Goal: Transaction & Acquisition: Purchase product/service

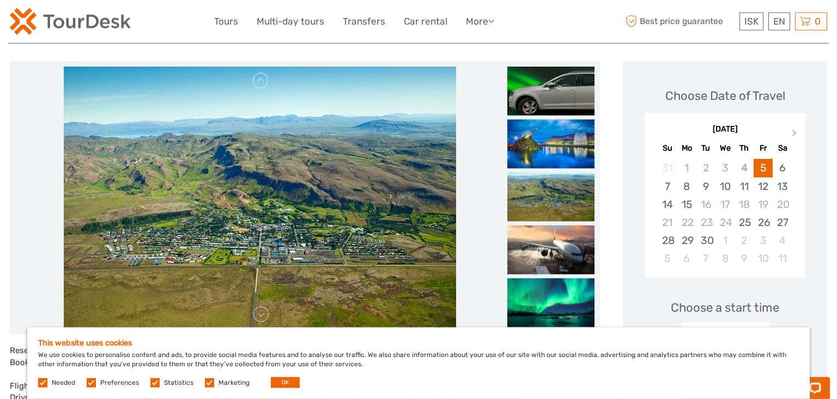
scroll to position [133, 0]
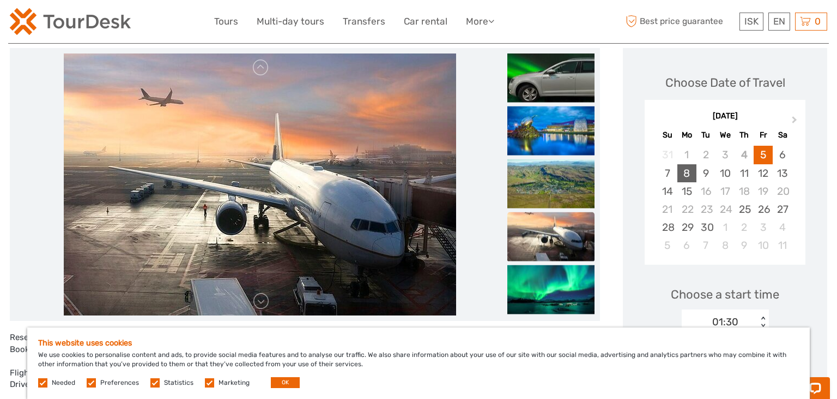
click at [684, 173] on div "8" at bounding box center [687, 173] width 19 height 18
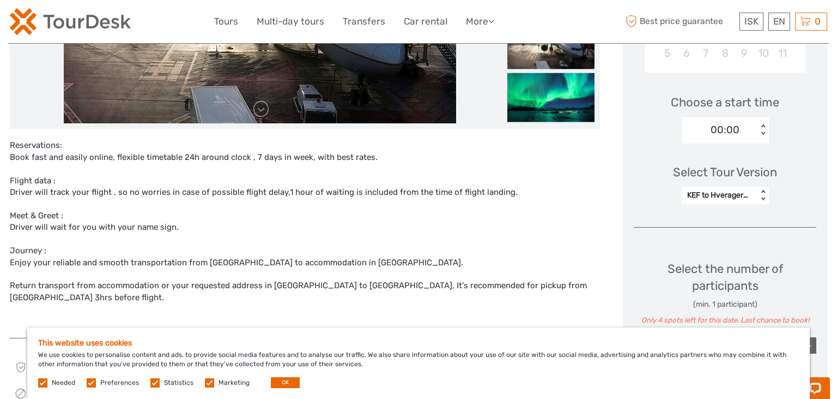
scroll to position [345, 0]
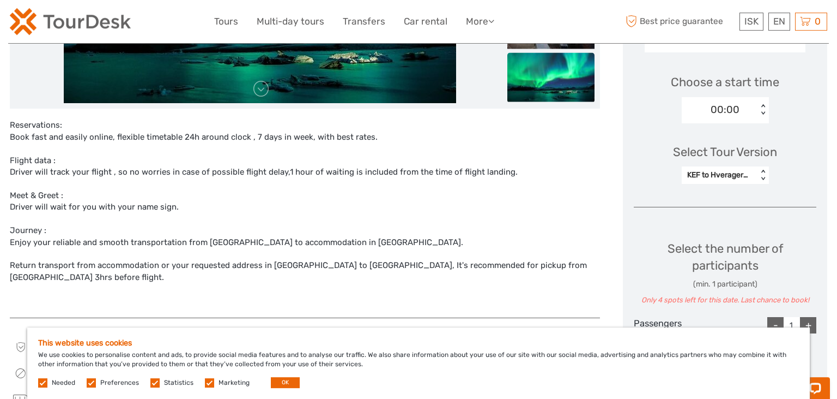
click at [739, 106] on div "00:00" at bounding box center [725, 109] width 29 height 14
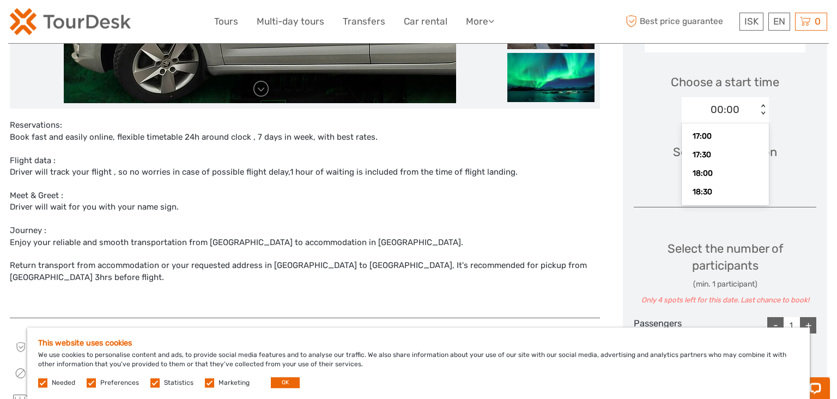
scroll to position [677, 0]
click at [714, 166] on div "19:00" at bounding box center [725, 170] width 76 height 19
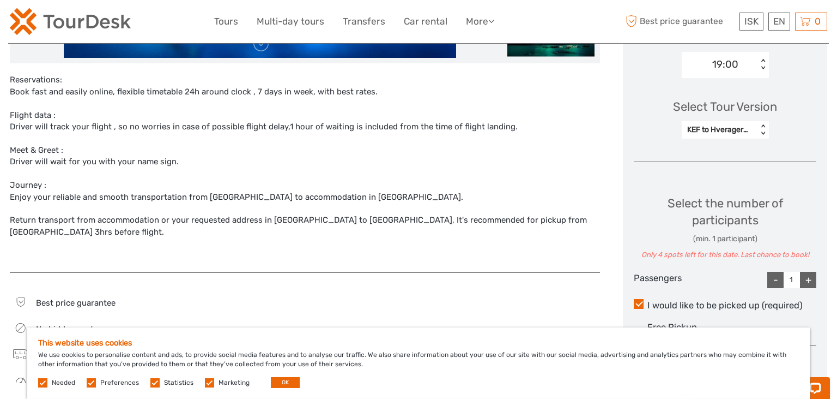
scroll to position [438, 0]
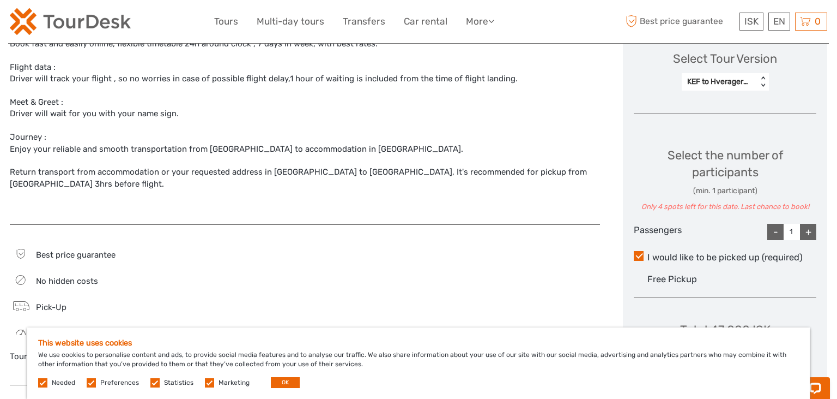
click at [810, 225] on div "+" at bounding box center [808, 232] width 16 height 16
type input "4"
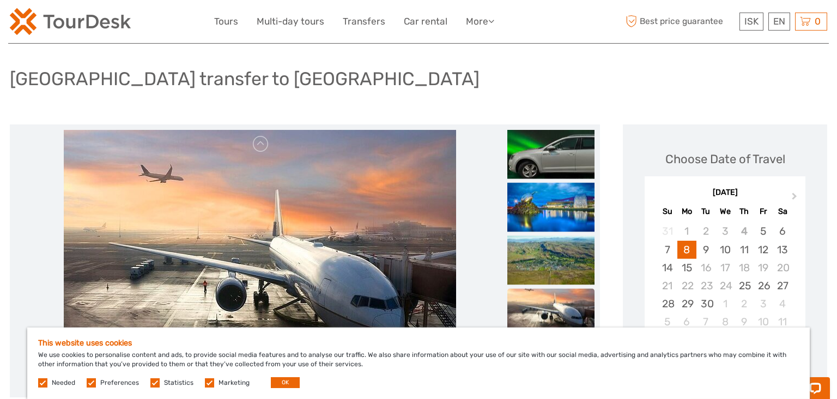
scroll to position [0, 0]
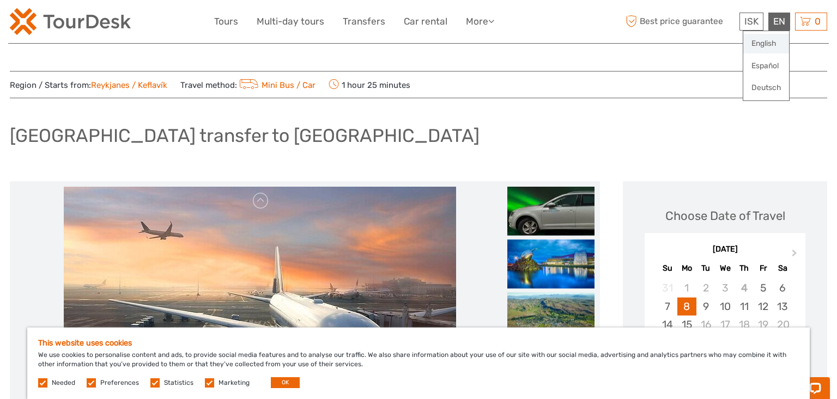
click at [770, 45] on link "English" at bounding box center [767, 44] width 46 height 20
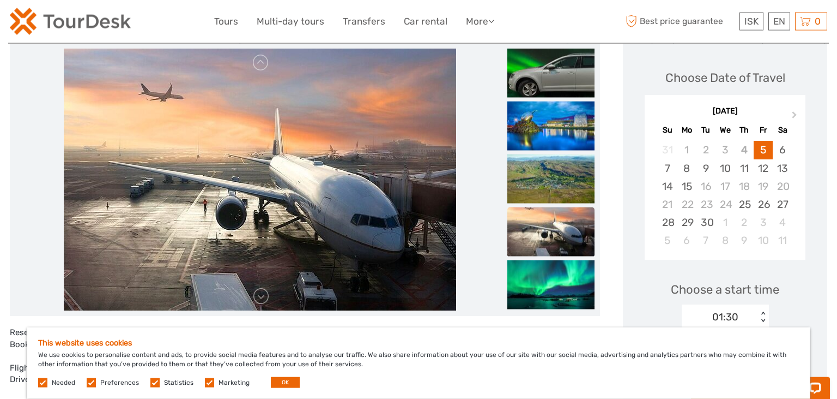
scroll to position [140, 0]
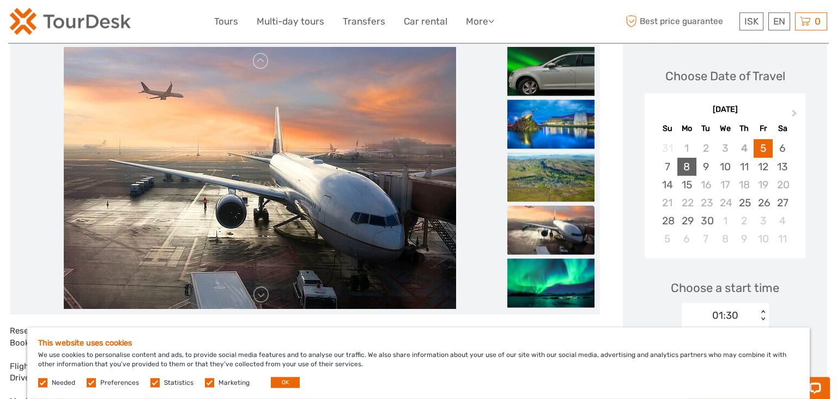
click at [689, 165] on div "8" at bounding box center [687, 167] width 19 height 18
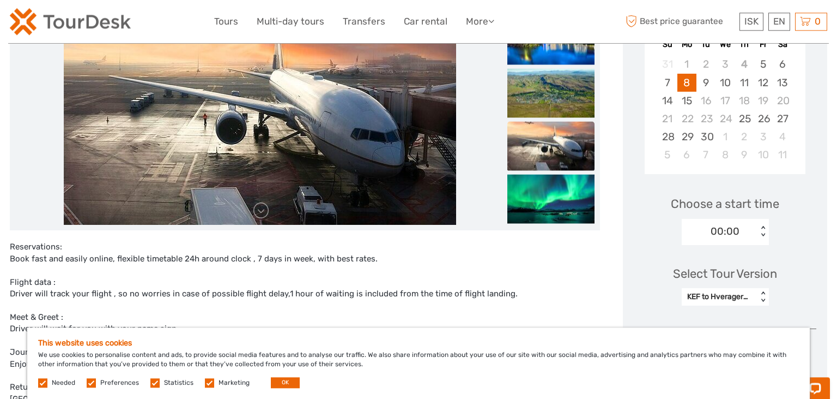
scroll to position [233, 0]
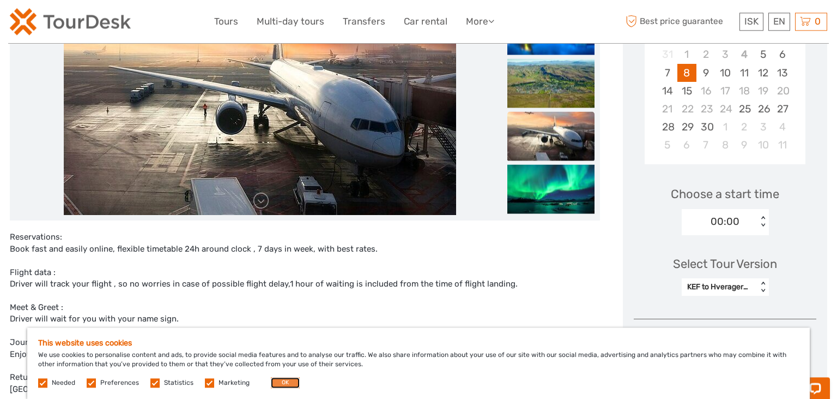
click at [280, 377] on button "OK" at bounding box center [285, 382] width 29 height 11
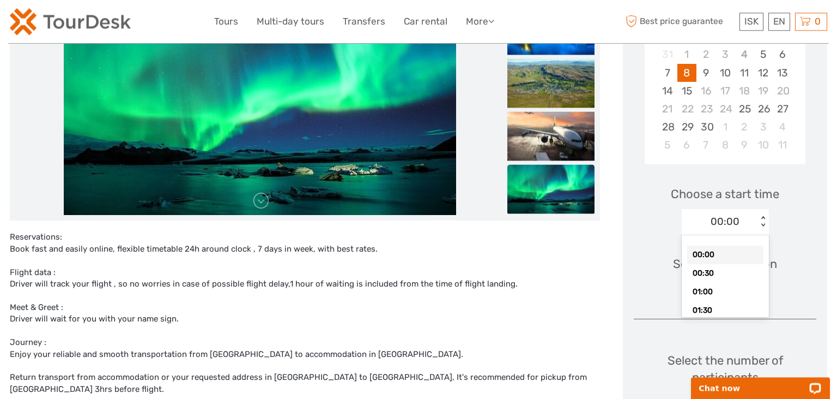
click at [762, 216] on div "< >" at bounding box center [762, 221] width 9 height 11
drag, startPoint x: 739, startPoint y: 294, endPoint x: 750, endPoint y: 285, distance: 14.3
click at [739, 295] on div "19:00" at bounding box center [725, 293] width 76 height 19
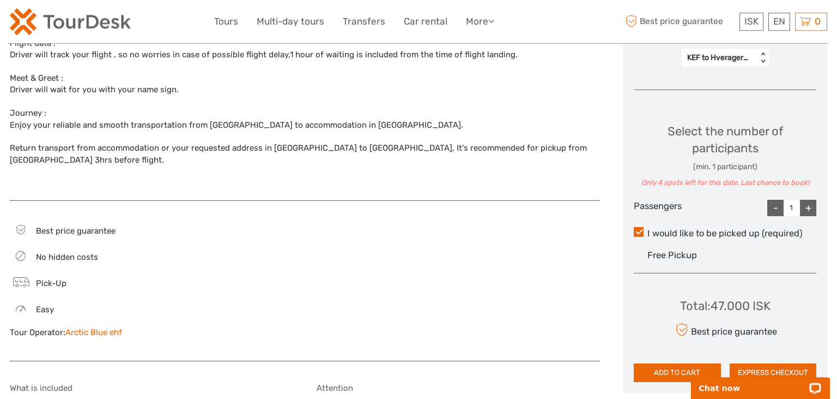
scroll to position [477, 0]
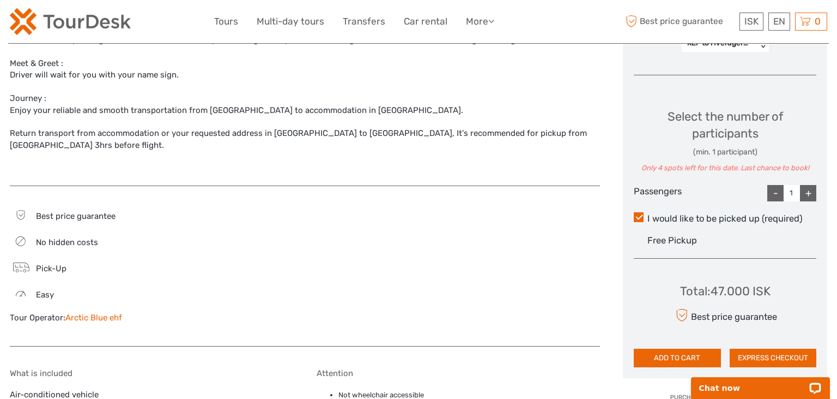
click at [810, 191] on div "+" at bounding box center [808, 193] width 16 height 16
type input "4"
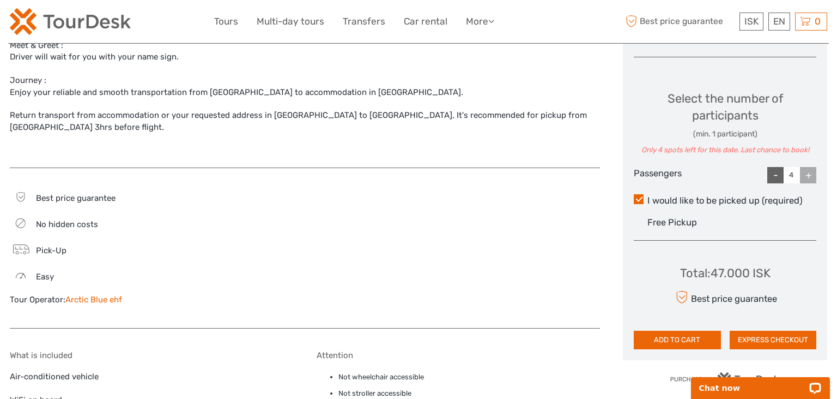
scroll to position [497, 0]
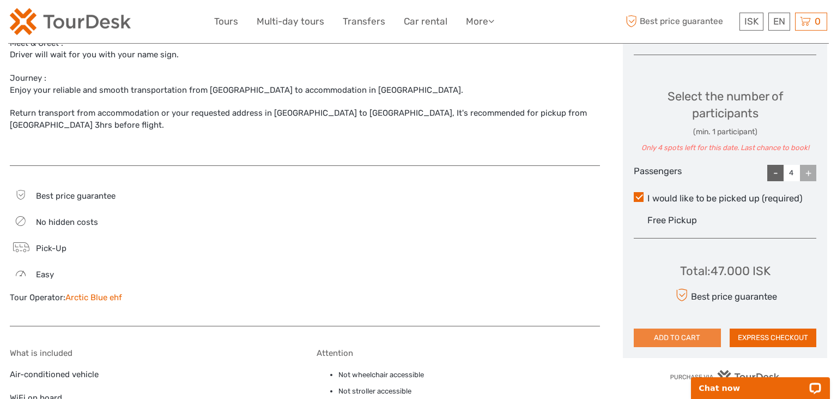
click at [700, 334] on button "ADD TO CART" at bounding box center [677, 337] width 87 height 19
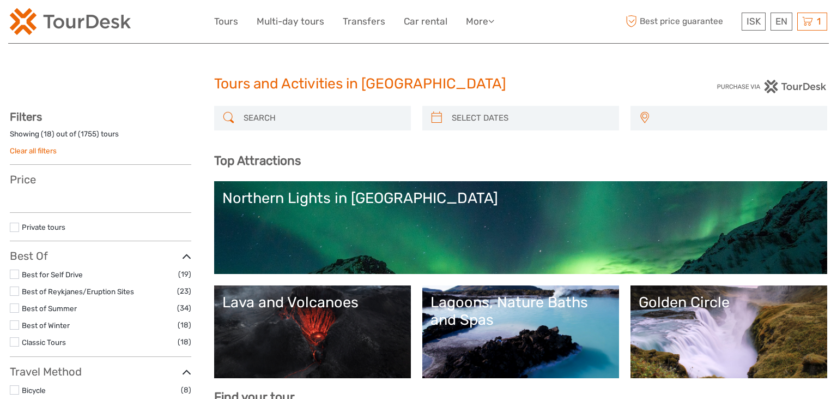
select select
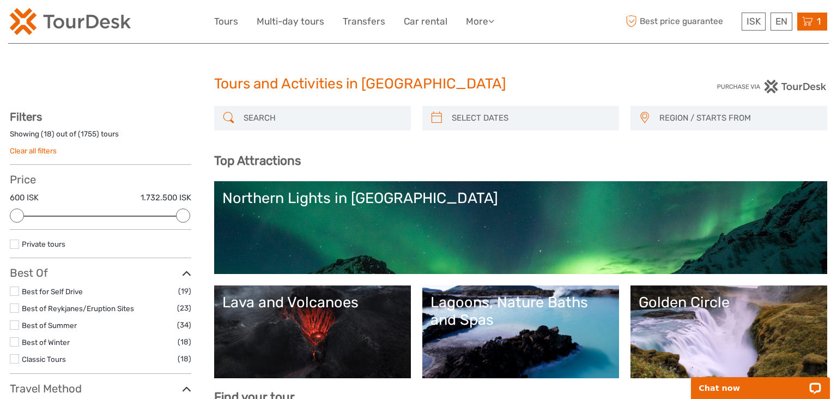
click at [811, 19] on icon at bounding box center [808, 22] width 11 height 14
